Goal: Task Accomplishment & Management: Use online tool/utility

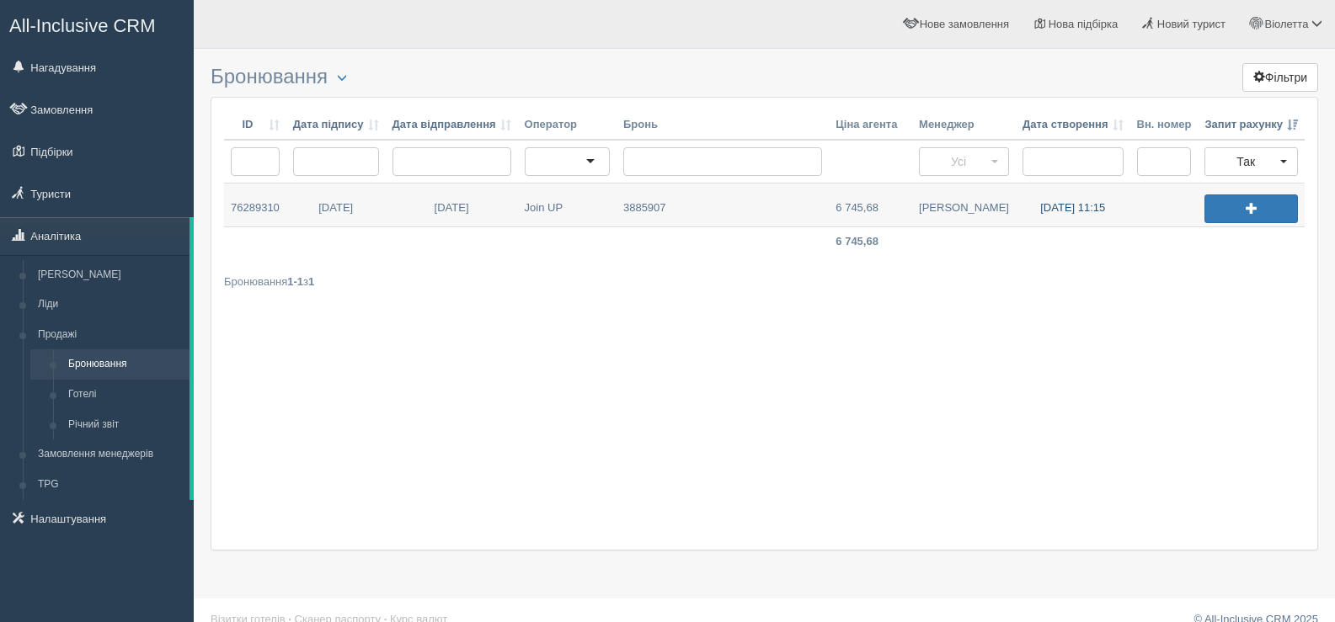
click at [1066, 207] on link "[DATE] 11:15" at bounding box center [1073, 205] width 115 height 43
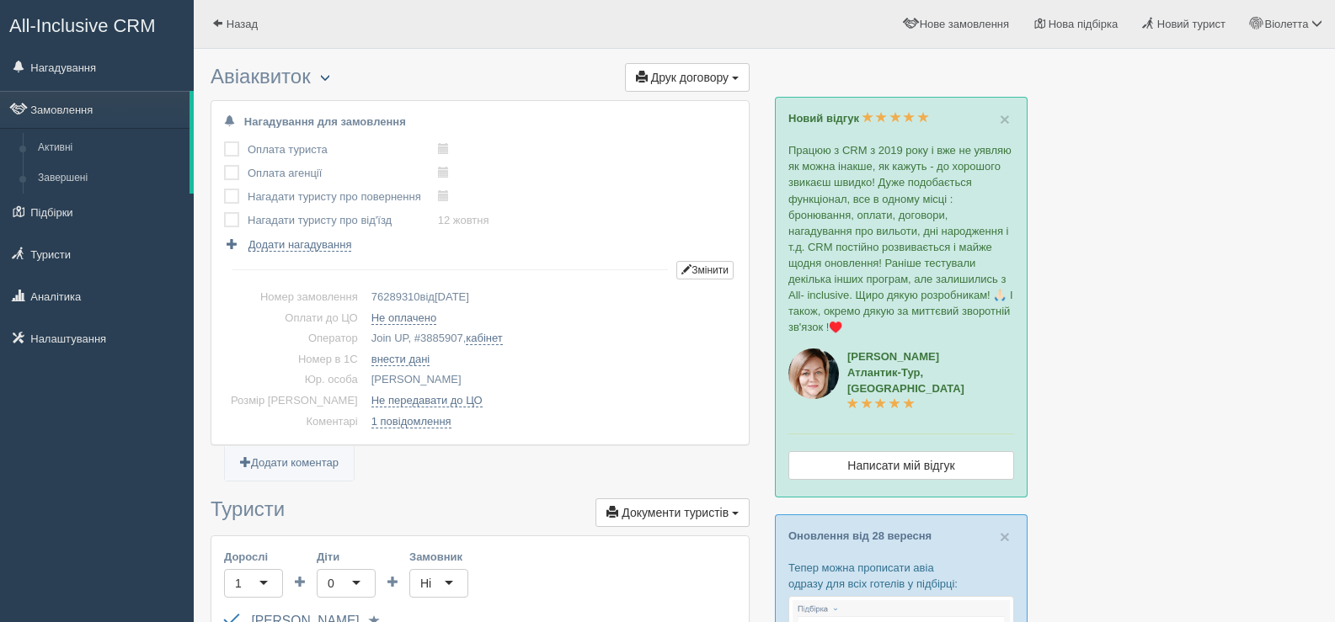
click at [329, 75] on span "button" at bounding box center [325, 77] width 10 height 10
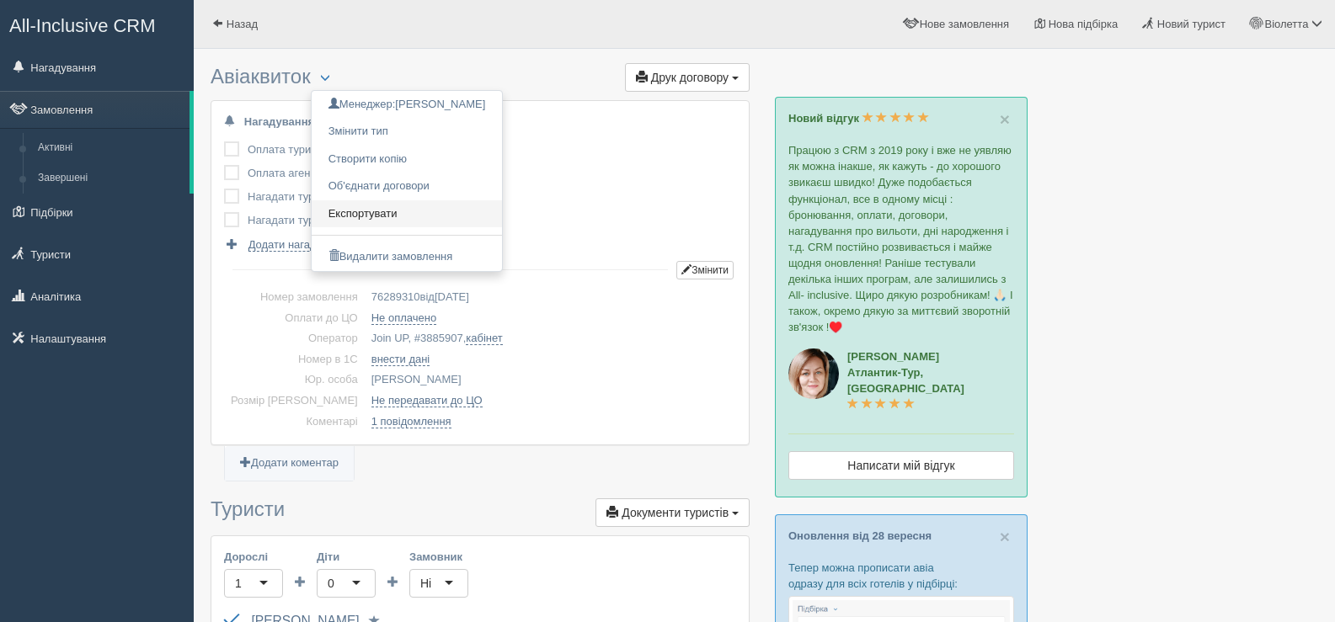
click at [362, 214] on link "Експортувати" at bounding box center [407, 214] width 191 height 28
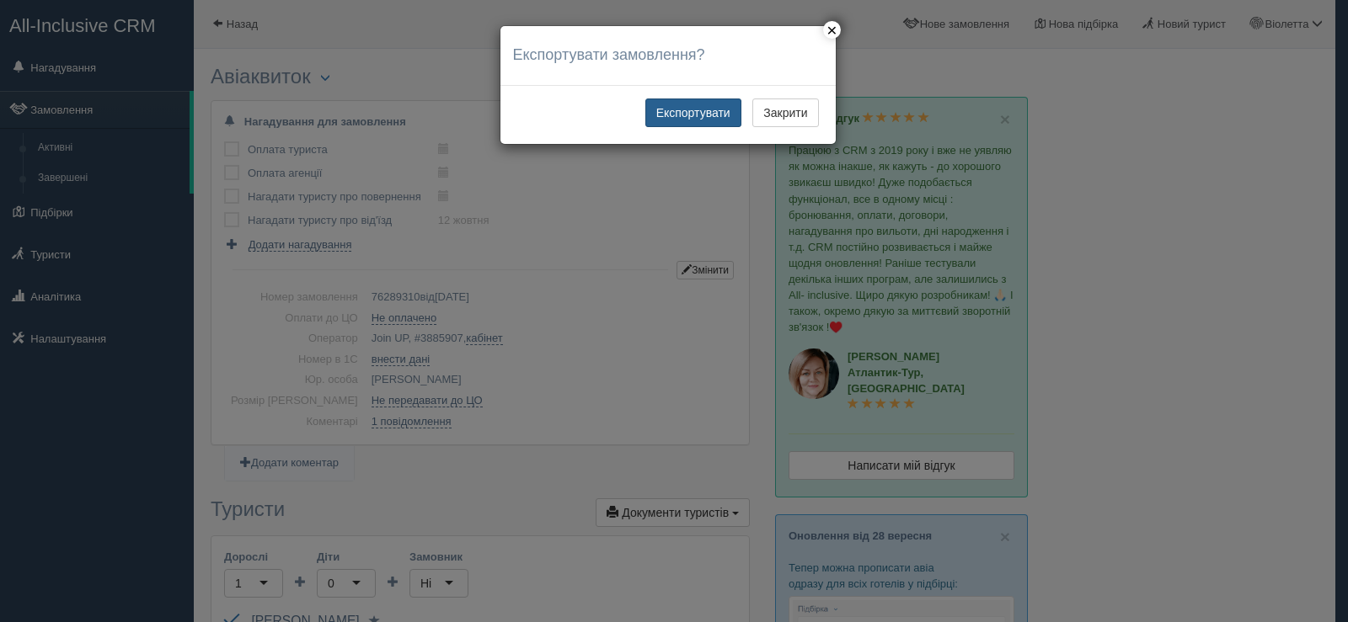
click at [675, 117] on button "Експортувати" at bounding box center [693, 113] width 96 height 29
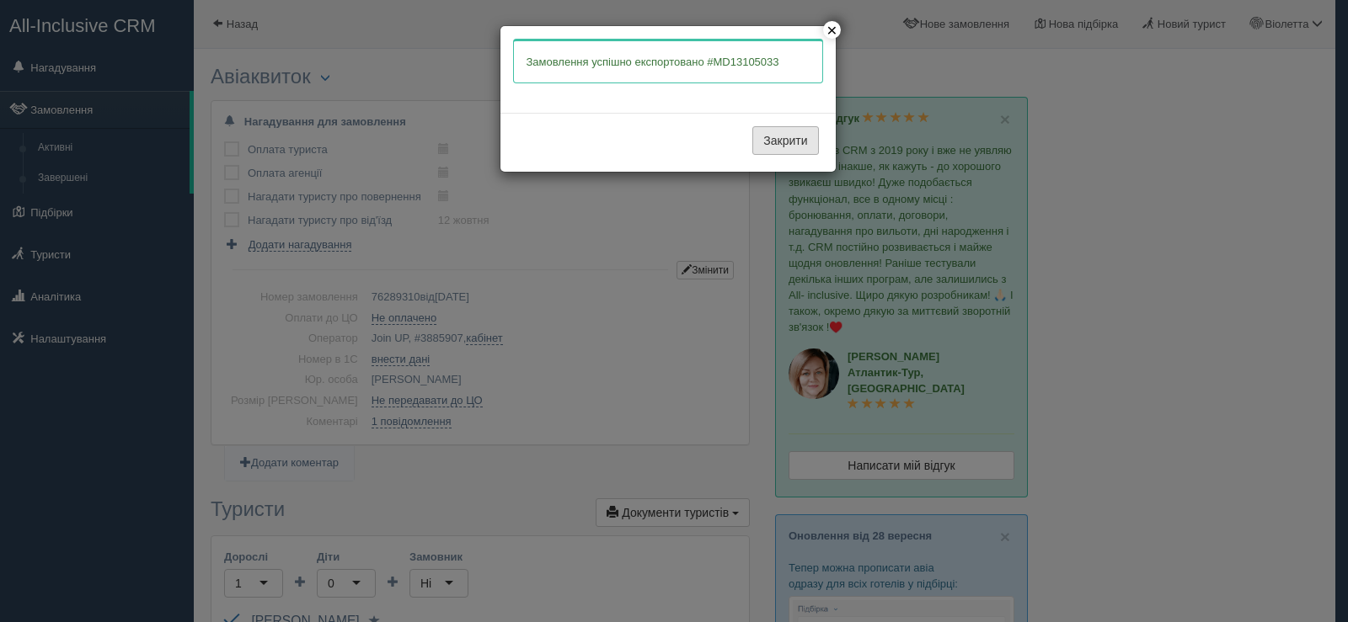
click at [784, 147] on button "Закрити" at bounding box center [785, 140] width 66 height 29
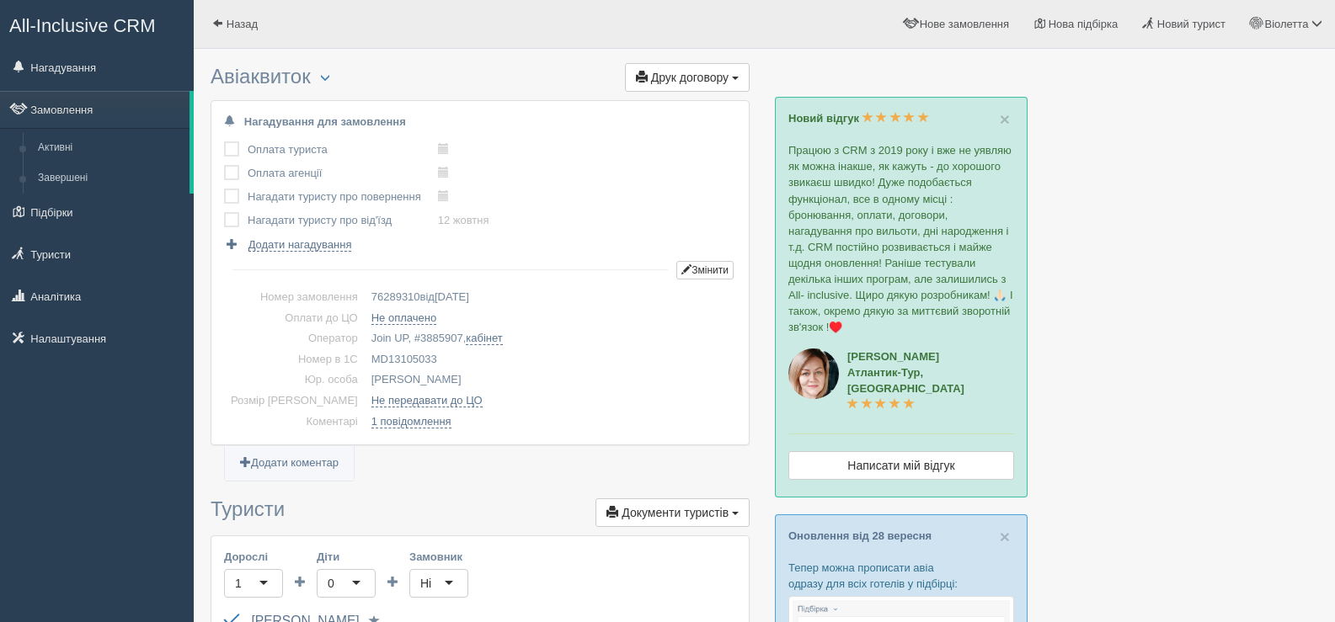
drag, startPoint x: 412, startPoint y: 356, endPoint x: 340, endPoint y: 359, distance: 71.6
click at [365, 359] on td "MD13105033" at bounding box center [550, 360] width 371 height 21
copy td "MD13105033"
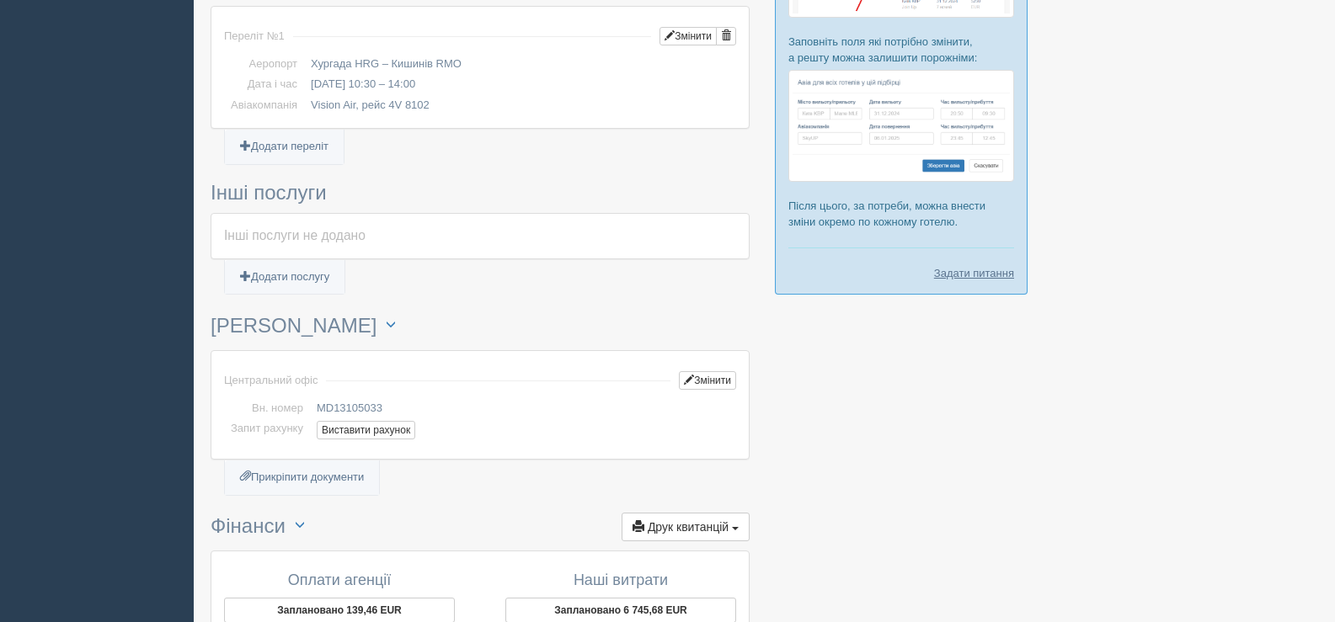
scroll to position [926, 0]
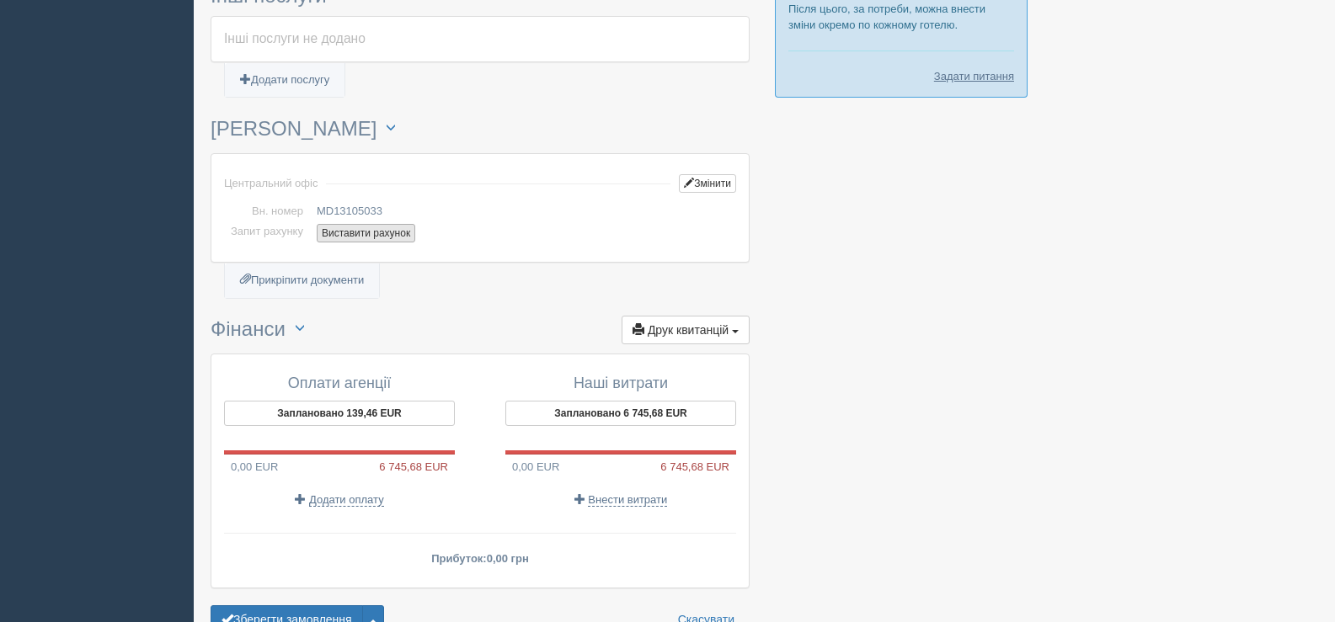
click at [382, 234] on button "Виставити рахунок" at bounding box center [366, 233] width 99 height 19
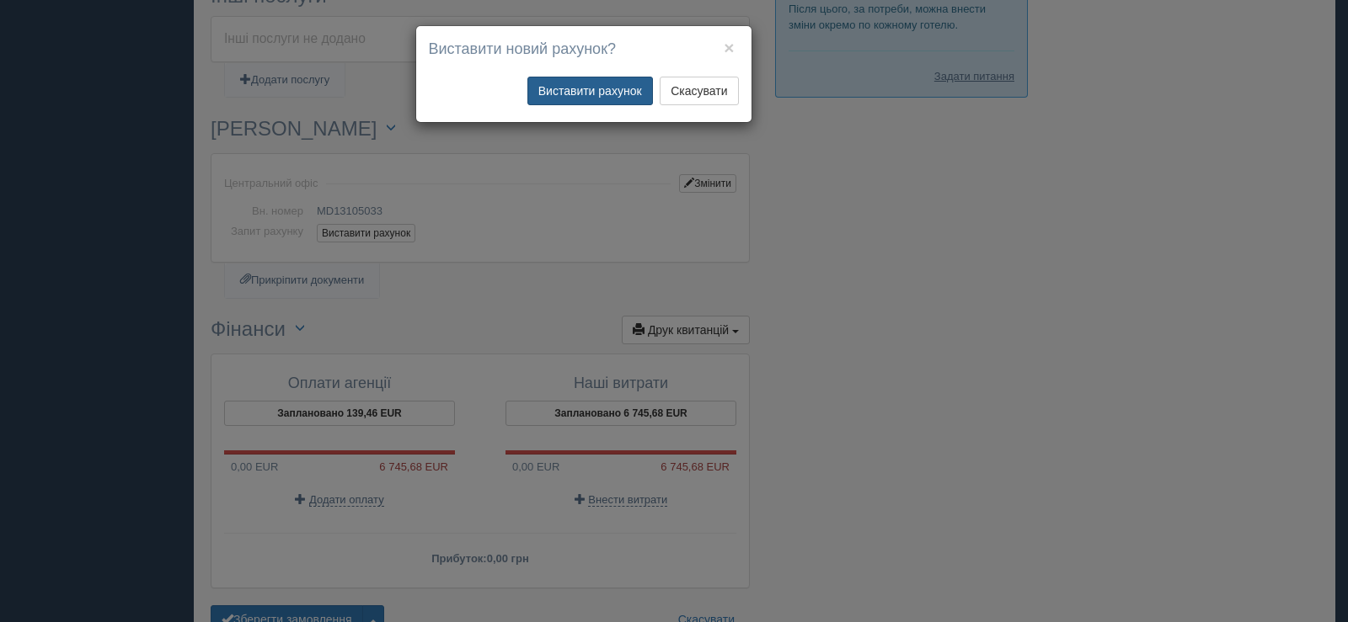
click at [577, 93] on button "Виставити рахунок" at bounding box center [589, 91] width 125 height 29
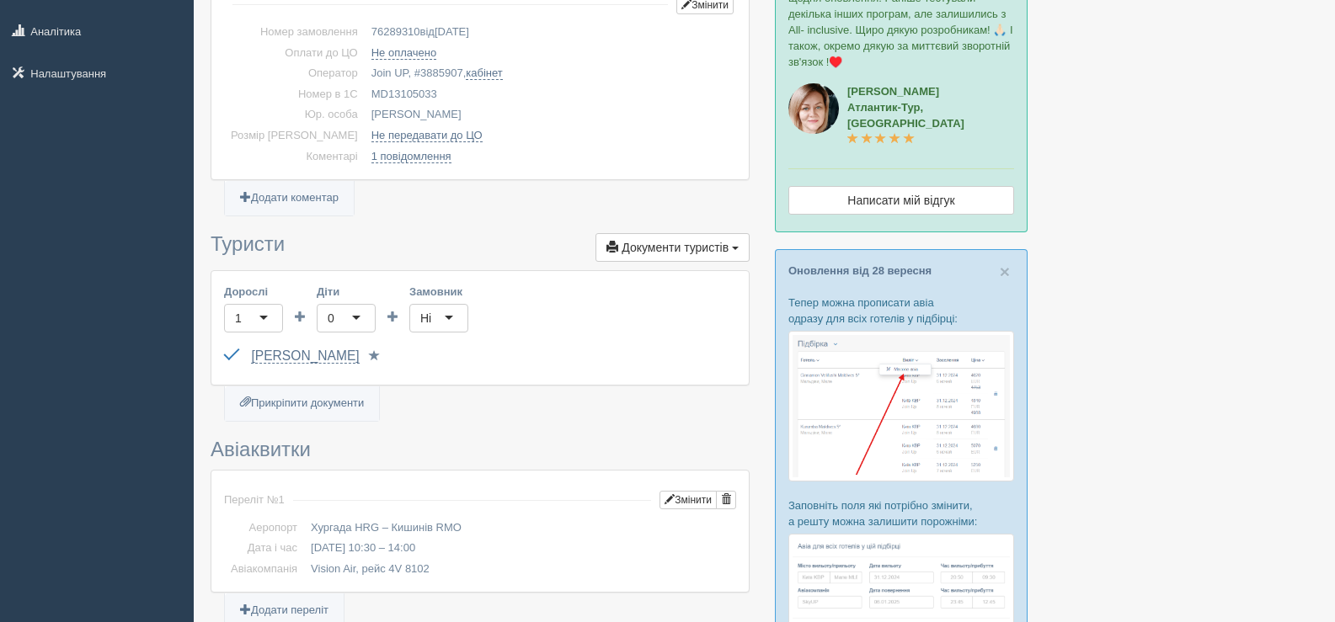
scroll to position [0, 0]
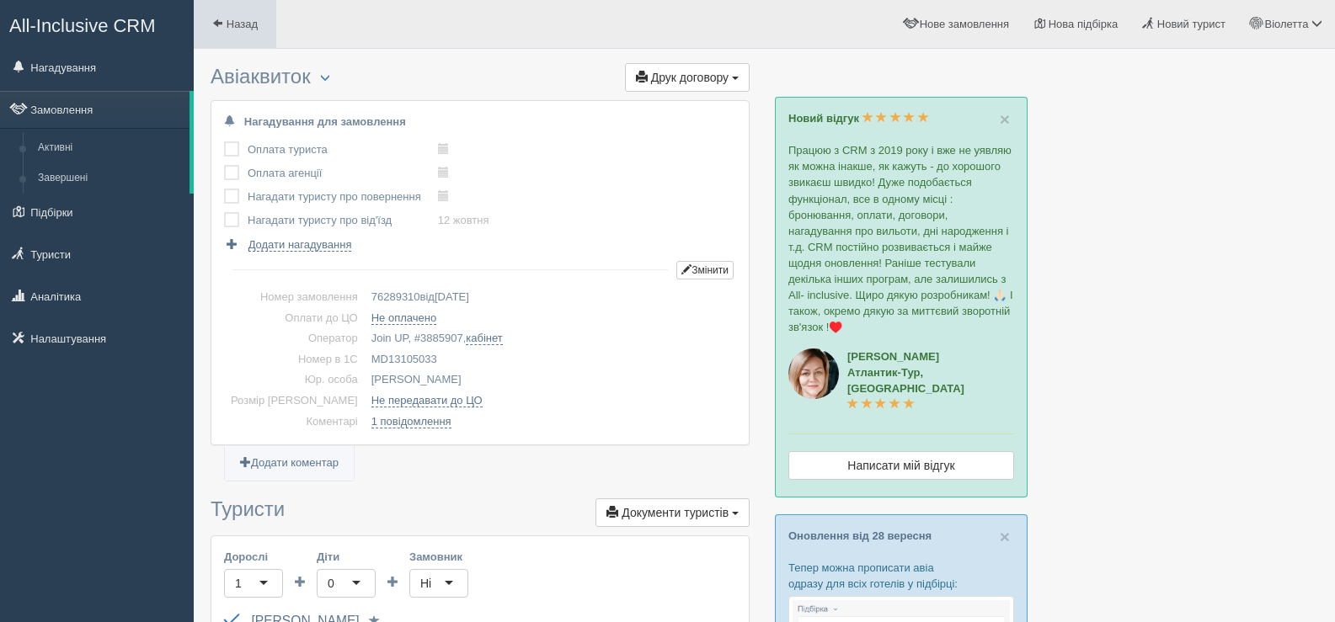
click at [218, 21] on span at bounding box center [217, 23] width 11 height 11
